Goal: Task Accomplishment & Management: Complete application form

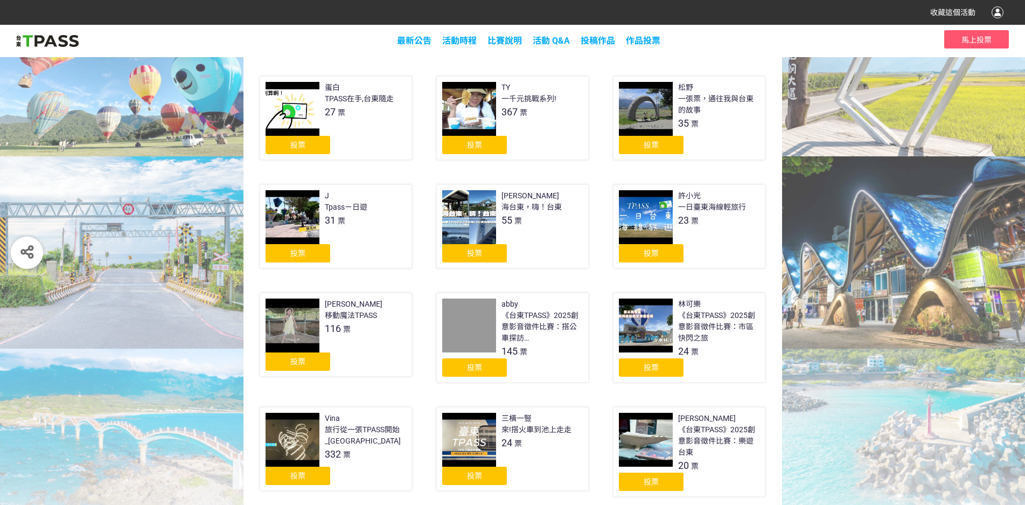
scroll to position [179, 0]
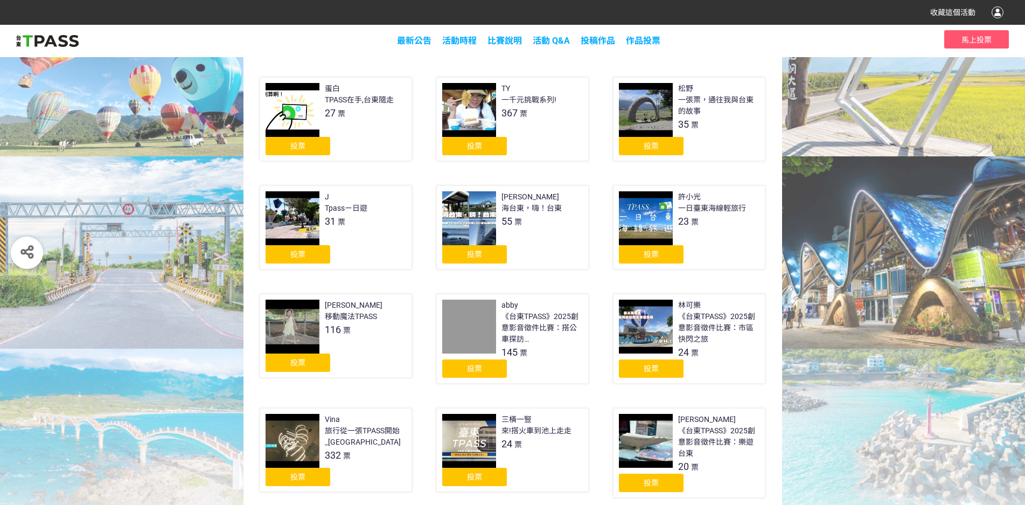
click at [288, 147] on div "投票" at bounding box center [298, 146] width 65 height 18
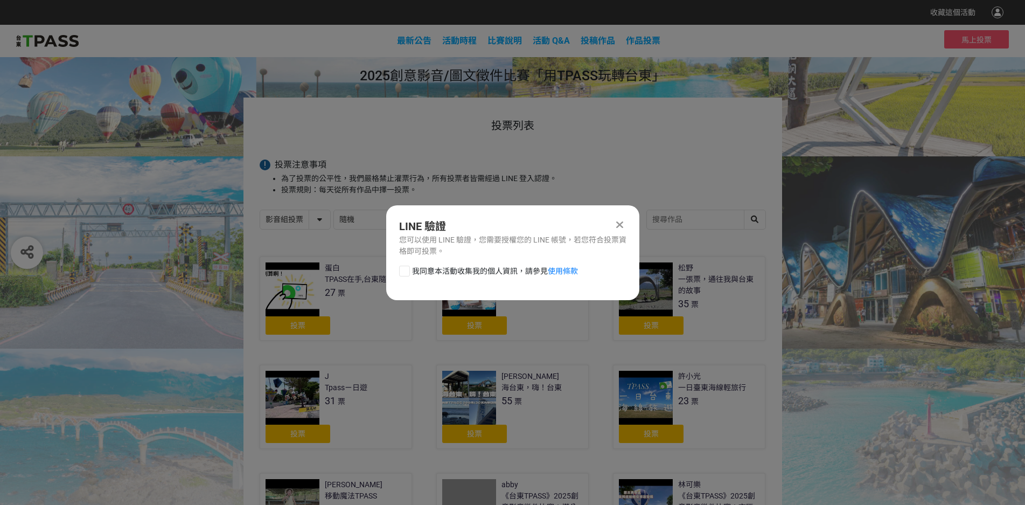
scroll to position [0, 0]
click at [405, 272] on div at bounding box center [404, 271] width 11 height 11
checkbox input "true"
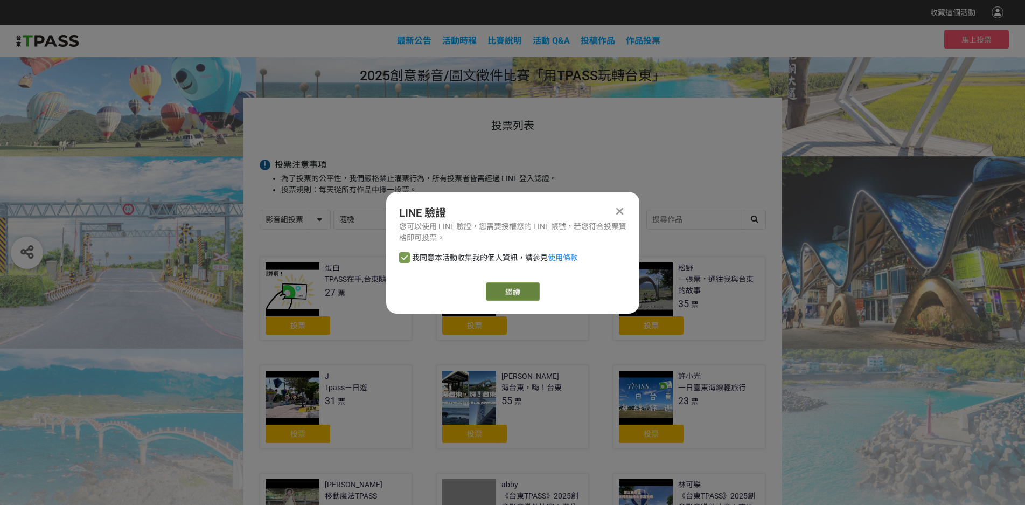
click at [518, 295] on link "繼續" at bounding box center [513, 291] width 54 height 18
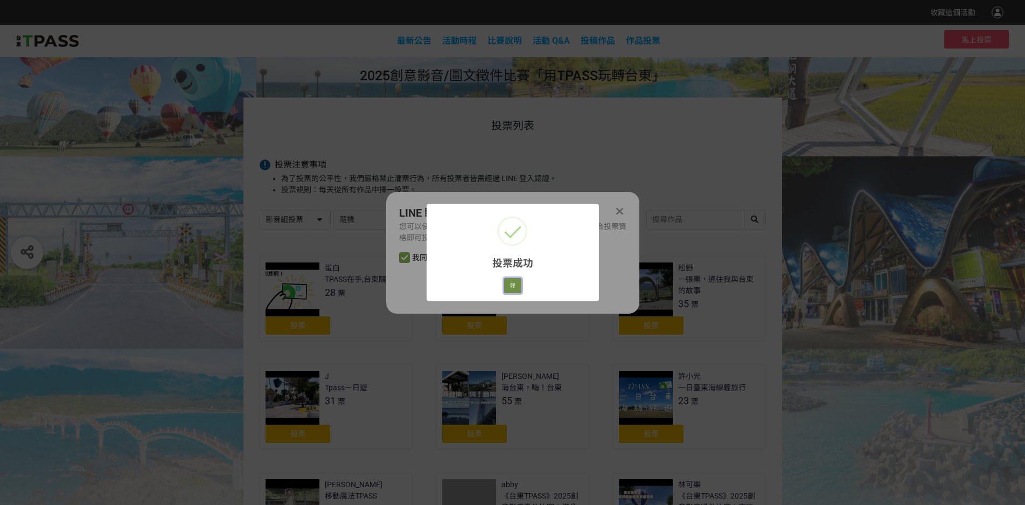
click at [513, 284] on button "好" at bounding box center [512, 285] width 17 height 15
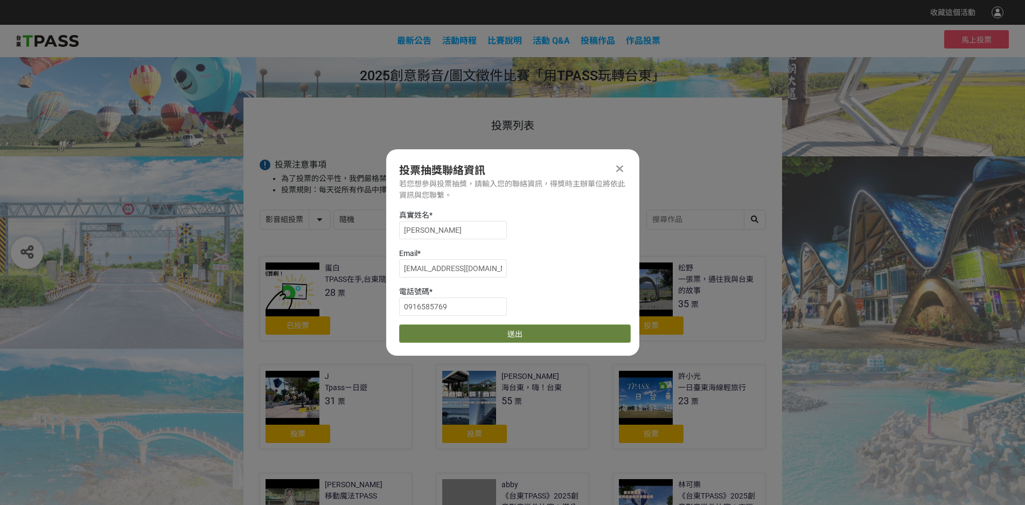
click at [485, 336] on button "送出" at bounding box center [515, 333] width 232 height 18
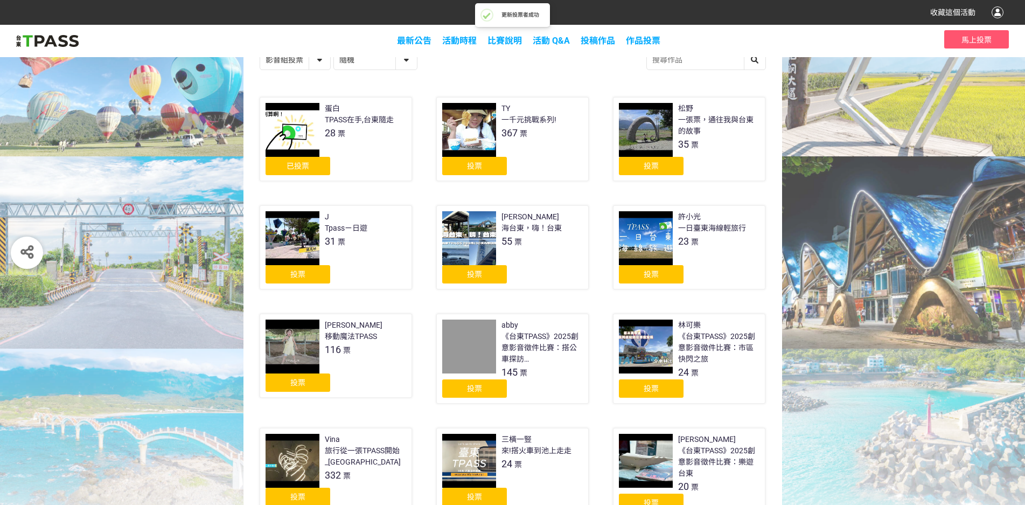
scroll to position [179, 0]
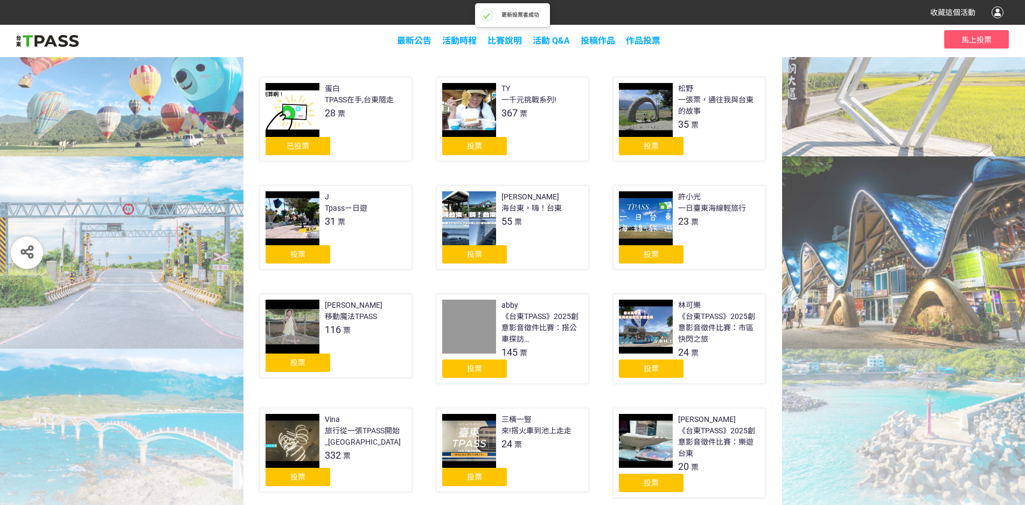
click at [491, 144] on div "投票" at bounding box center [474, 146] width 65 height 18
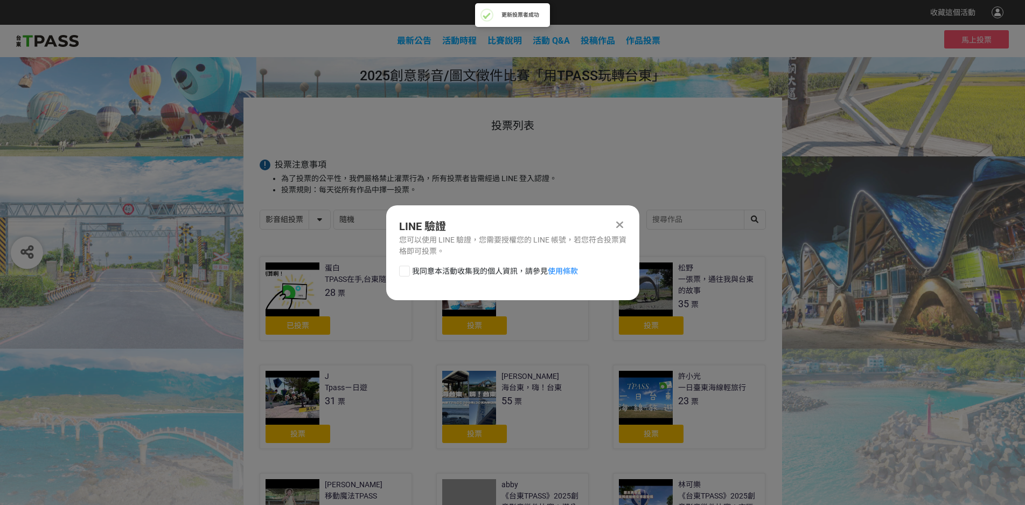
scroll to position [0, 0]
click at [494, 266] on span "我同意本活動收集我的個人資訊，請參見 使用條款" at bounding box center [495, 271] width 166 height 11
click at [407, 267] on input "我同意本活動收集我的個人資訊，請參見 使用條款" at bounding box center [403, 270] width 7 height 7
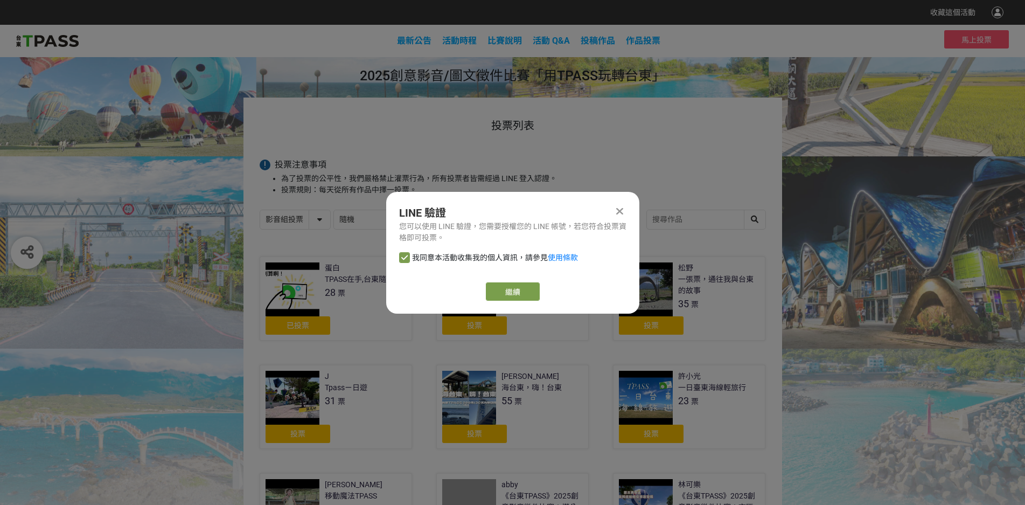
checkbox input "false"
click at [510, 292] on button "繼續" at bounding box center [513, 291] width 54 height 18
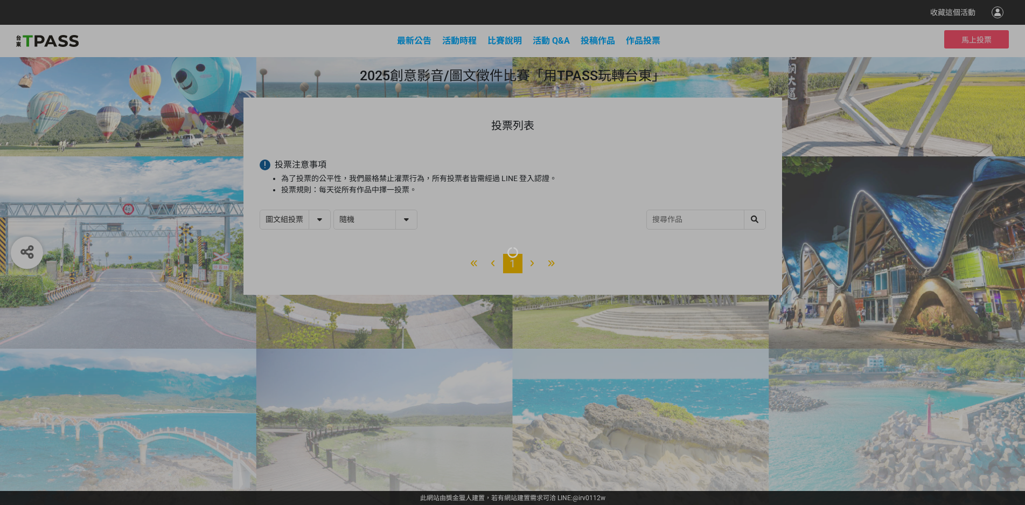
select select "13139"
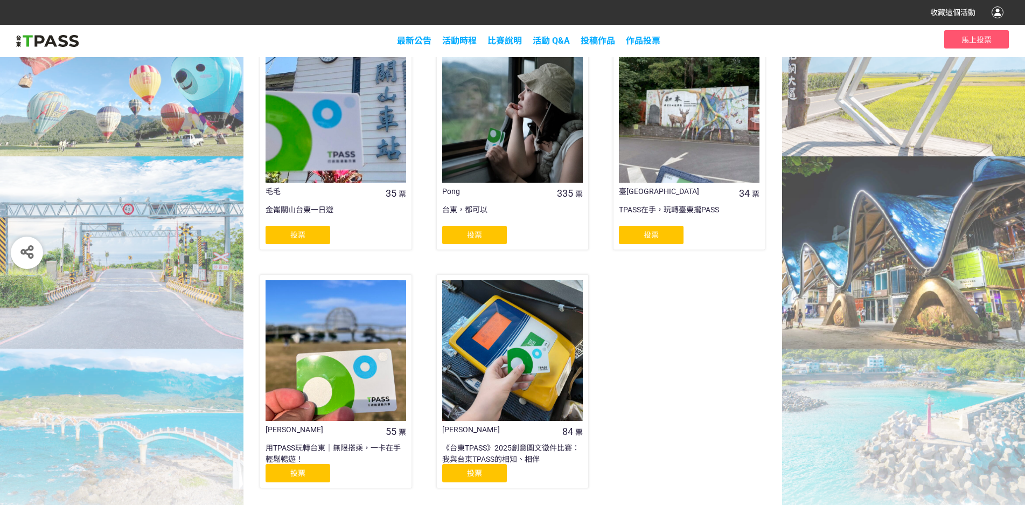
scroll to position [454, 0]
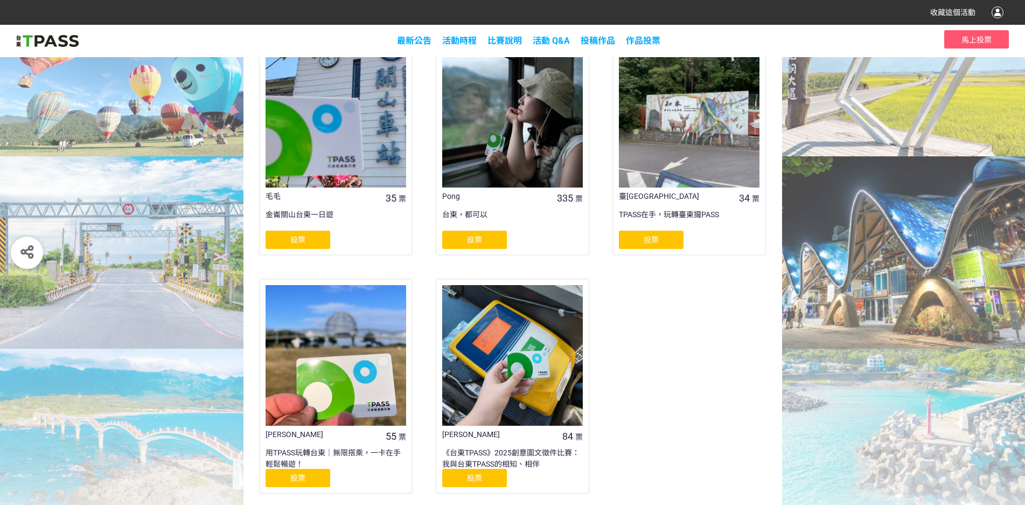
click at [298, 237] on span "投票" at bounding box center [297, 239] width 15 height 9
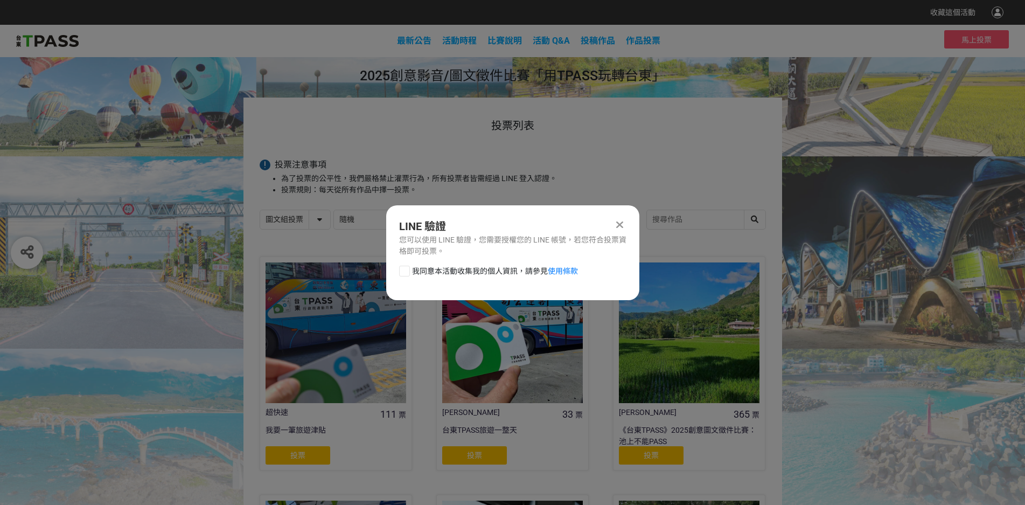
scroll to position [0, 0]
click at [405, 269] on div at bounding box center [404, 271] width 11 height 11
checkbox input "true"
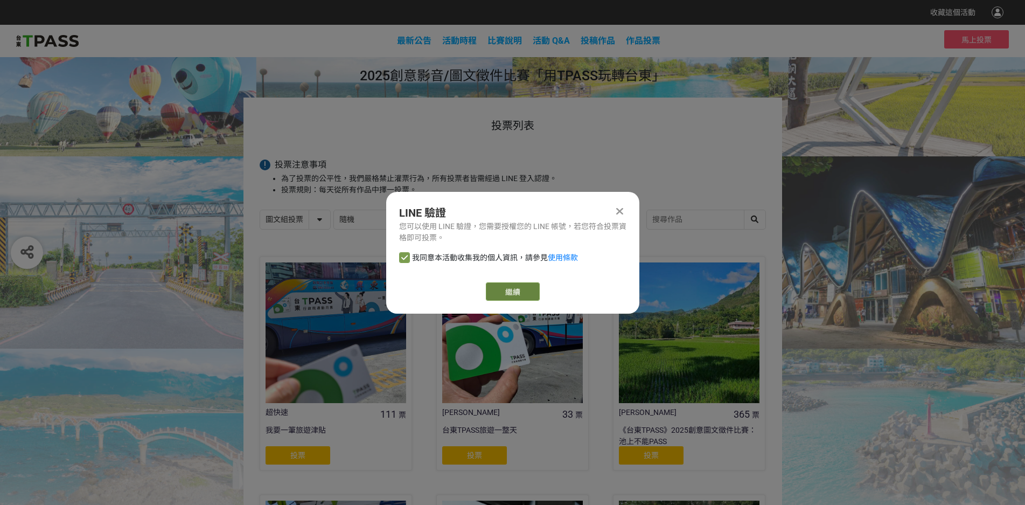
click at [512, 295] on link "繼續" at bounding box center [513, 291] width 54 height 18
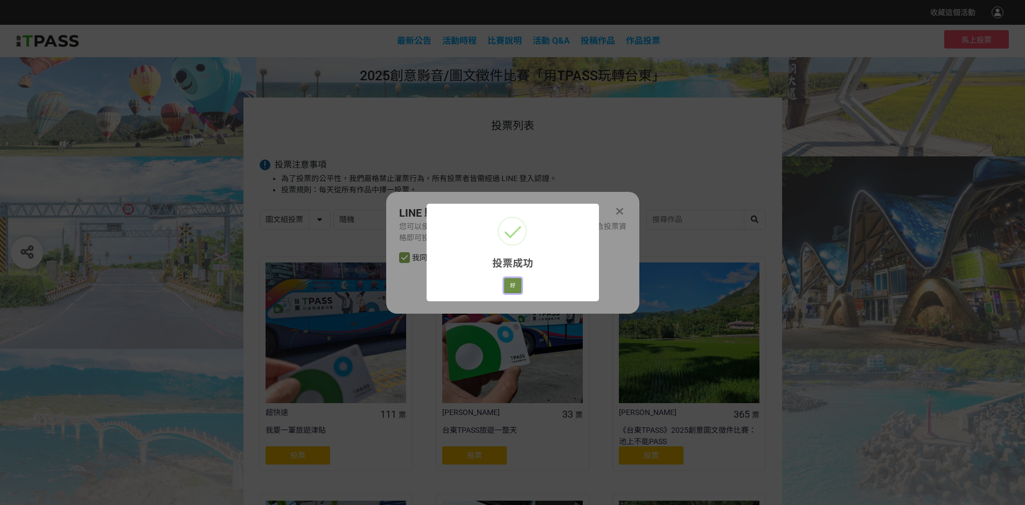
click at [513, 284] on button "好" at bounding box center [512, 285] width 17 height 15
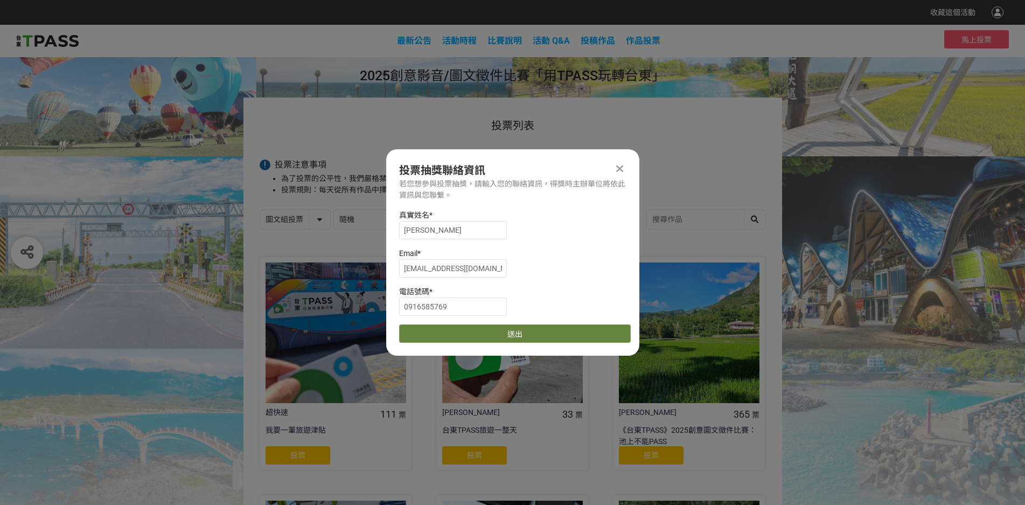
click at [510, 331] on button "送出" at bounding box center [515, 333] width 232 height 18
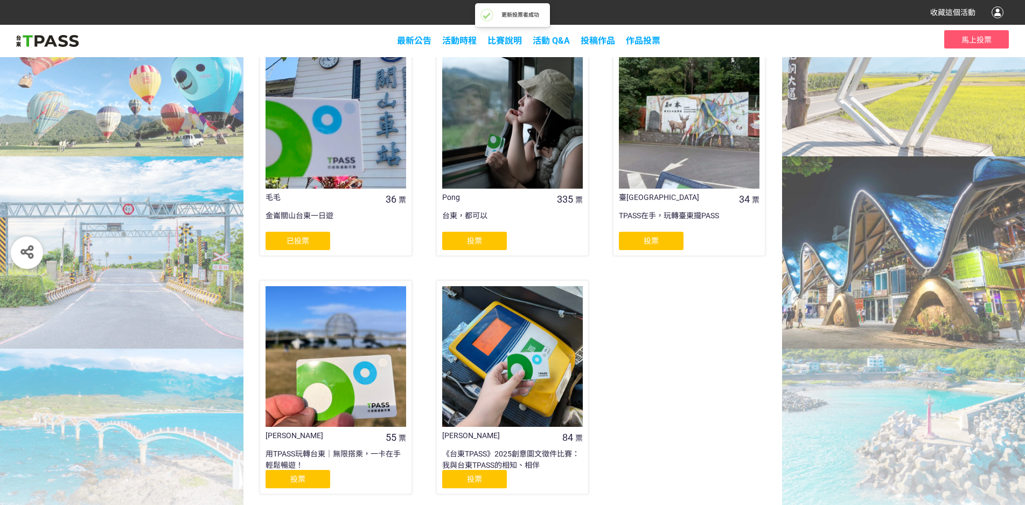
scroll to position [454, 0]
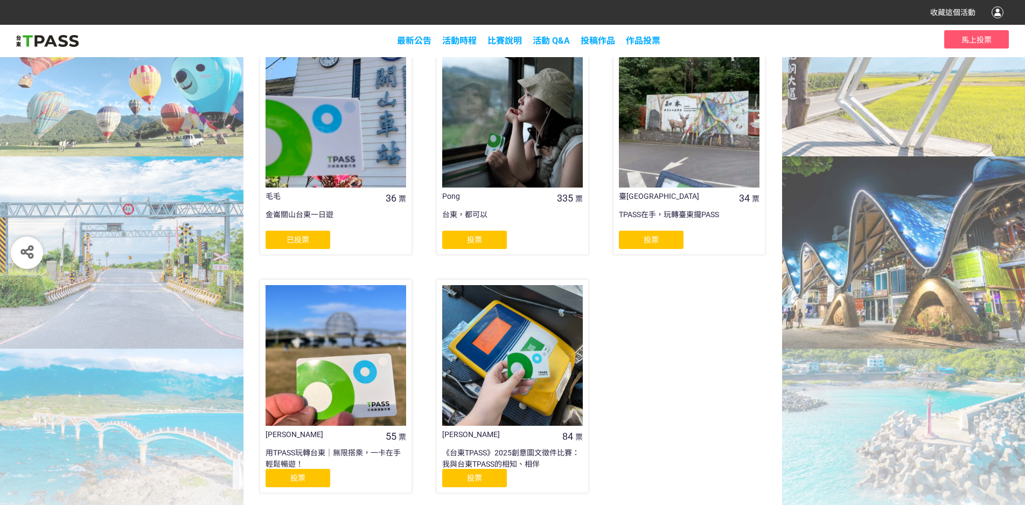
click at [486, 238] on div "投票" at bounding box center [474, 240] width 65 height 18
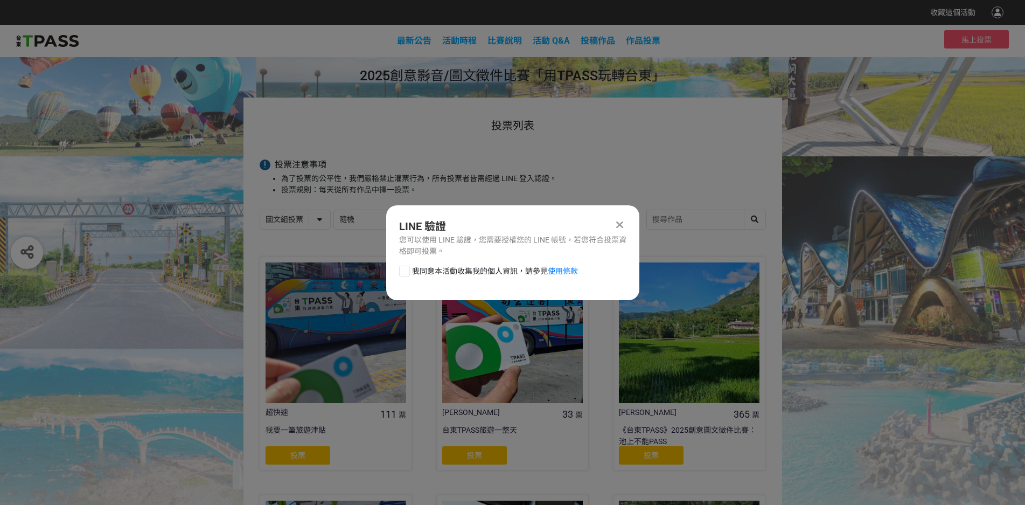
scroll to position [0, 0]
click at [458, 268] on span "我同意本活動收集我的個人資訊，請參見 使用條款" at bounding box center [495, 271] width 166 height 11
click at [407, 268] on input "我同意本活動收集我的個人資訊，請參見 使用條款" at bounding box center [403, 270] width 7 height 7
checkbox input "false"
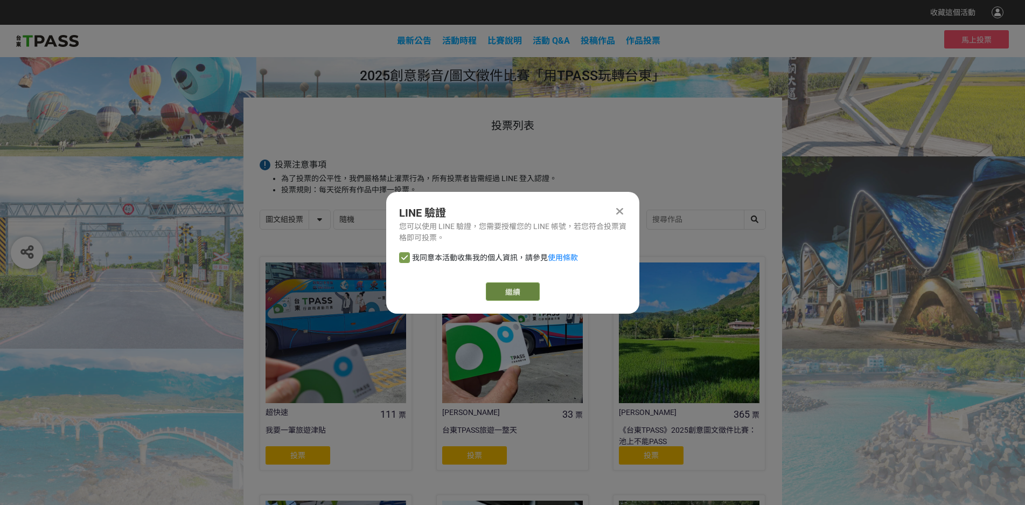
click at [506, 291] on button "繼續" at bounding box center [513, 291] width 54 height 18
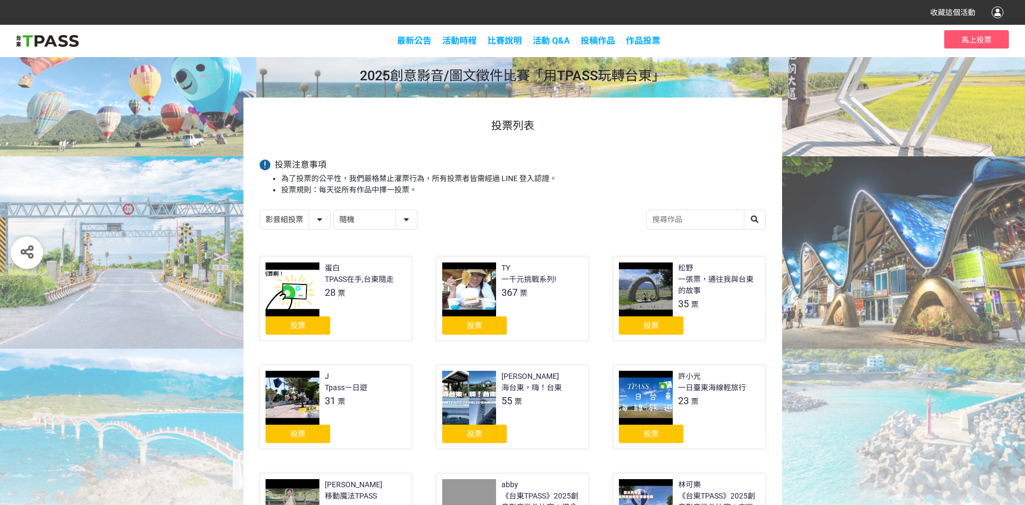
click at [649, 325] on span "投票" at bounding box center [651, 325] width 15 height 9
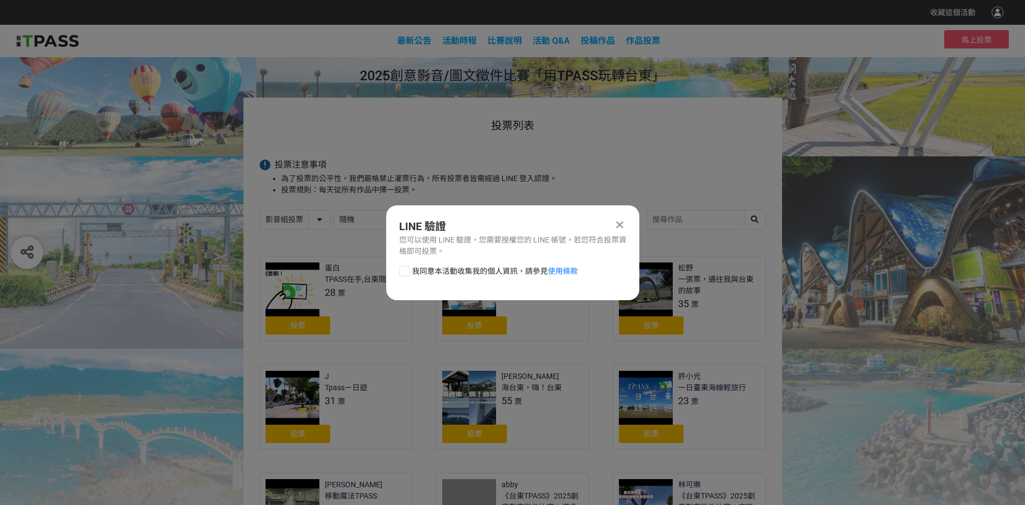
click at [405, 268] on div at bounding box center [404, 271] width 11 height 11
checkbox input "true"
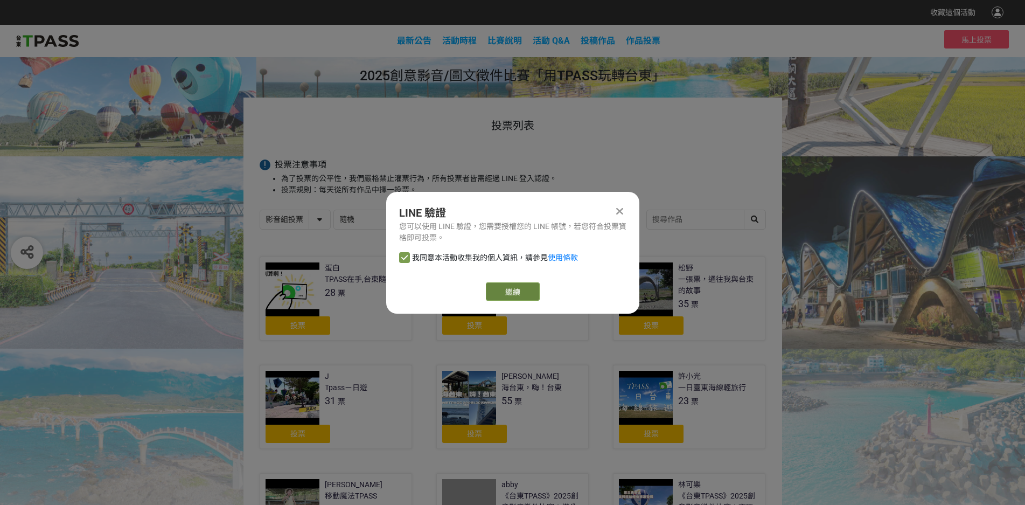
click at [505, 293] on button "繼續" at bounding box center [513, 291] width 54 height 18
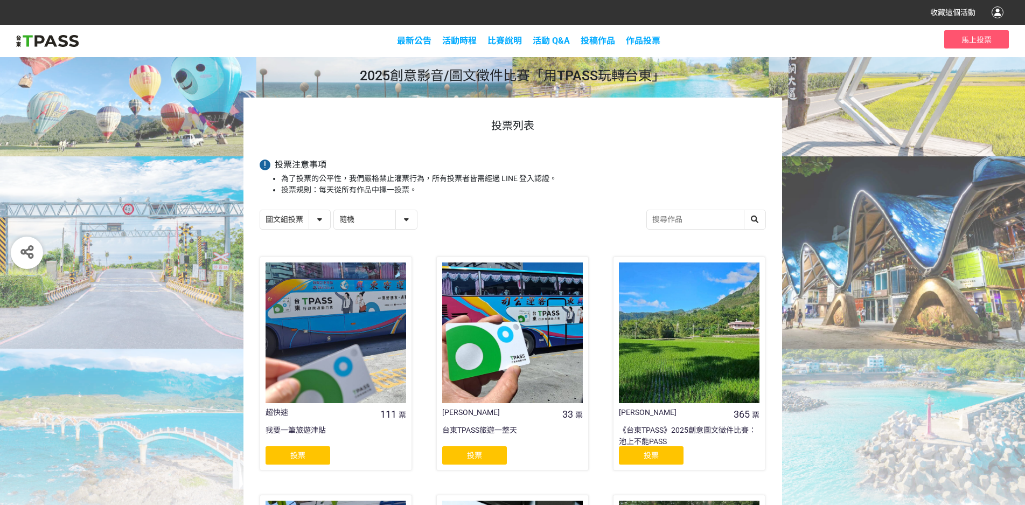
select select "13139"
click at [291, 453] on span "投票" at bounding box center [297, 455] width 15 height 9
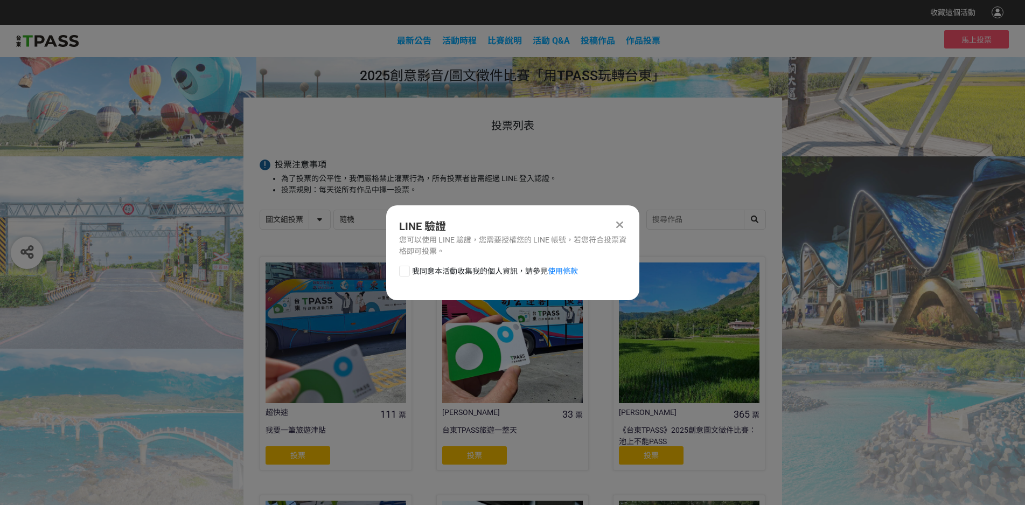
click at [402, 272] on div at bounding box center [404, 271] width 11 height 11
checkbox input "true"
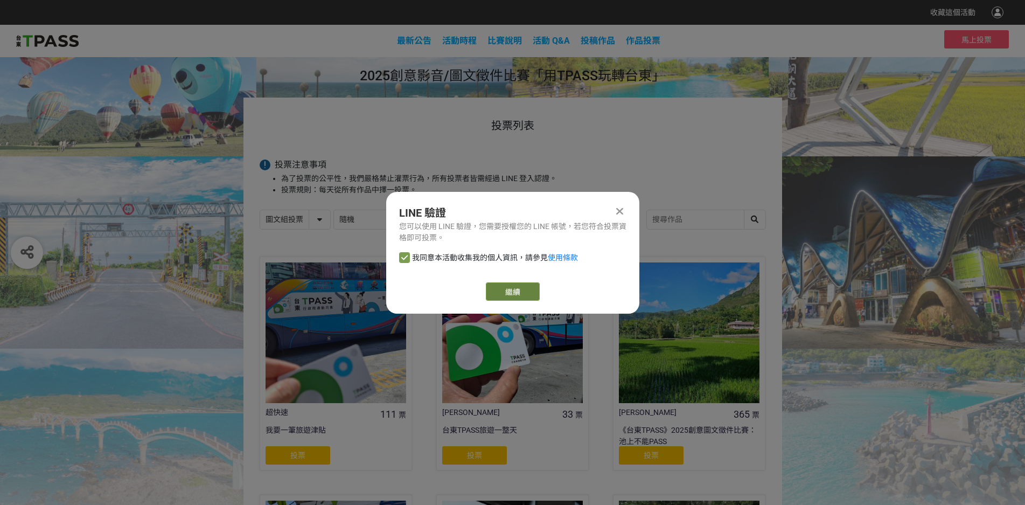
click at [506, 290] on button "繼續" at bounding box center [513, 291] width 54 height 18
